Goal: Task Accomplishment & Management: Manage account settings

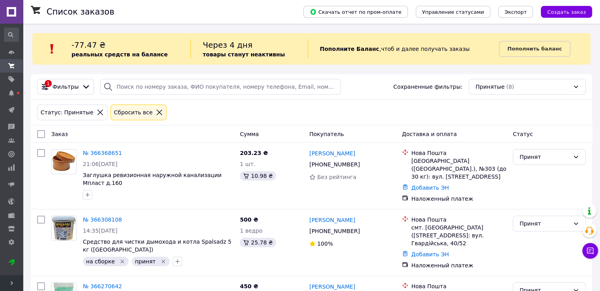
click at [9, 281] on span "Развернуть" at bounding box center [11, 284] width 23 height 16
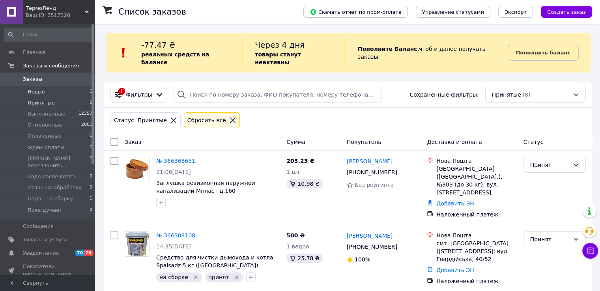
click at [30, 88] on span "Новые" at bounding box center [36, 91] width 17 height 7
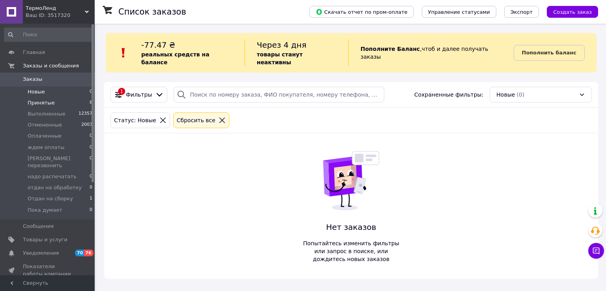
click at [40, 101] on span "Принятые" at bounding box center [41, 102] width 27 height 7
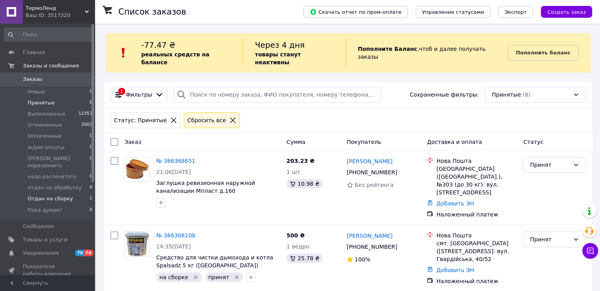
click at [56, 195] on span "Отдан на сборку" at bounding box center [50, 198] width 45 height 7
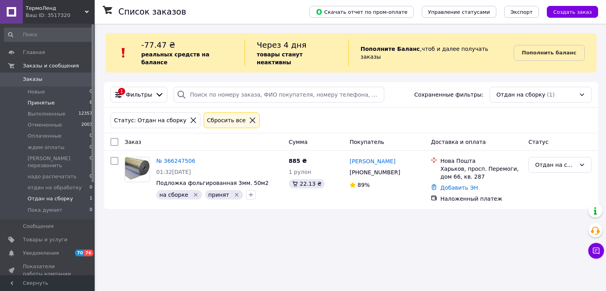
click at [44, 103] on span "Принятые" at bounding box center [41, 102] width 27 height 7
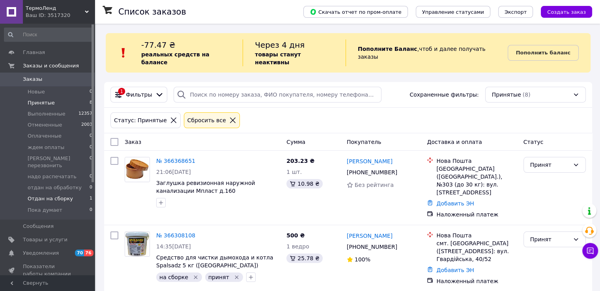
click at [57, 195] on span "Отдан на сборку" at bounding box center [50, 198] width 45 height 7
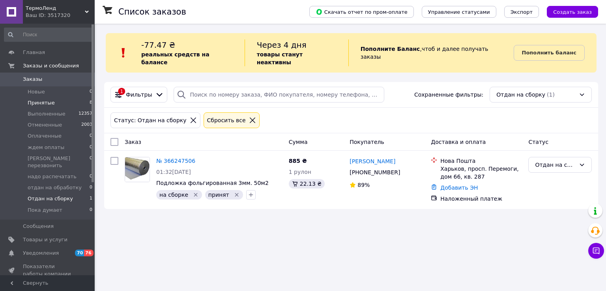
click at [45, 105] on span "Принятые" at bounding box center [41, 102] width 27 height 7
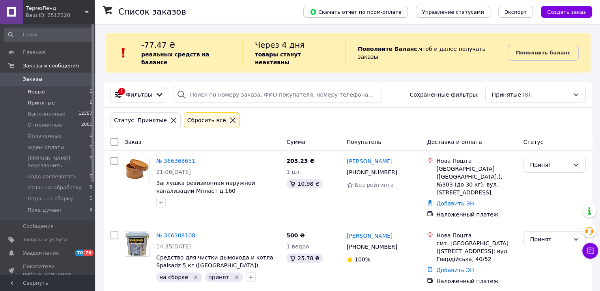
click at [36, 91] on span "Новые" at bounding box center [36, 91] width 17 height 7
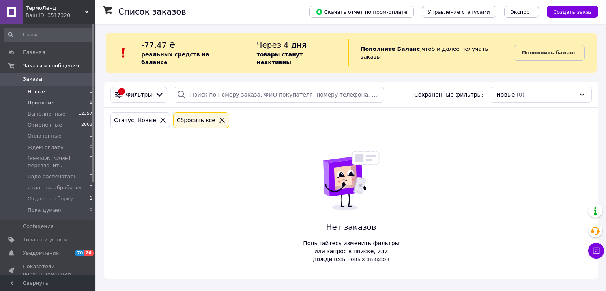
click at [38, 100] on span "Принятые" at bounding box center [41, 102] width 27 height 7
